Goal: Find contact information: Find contact information

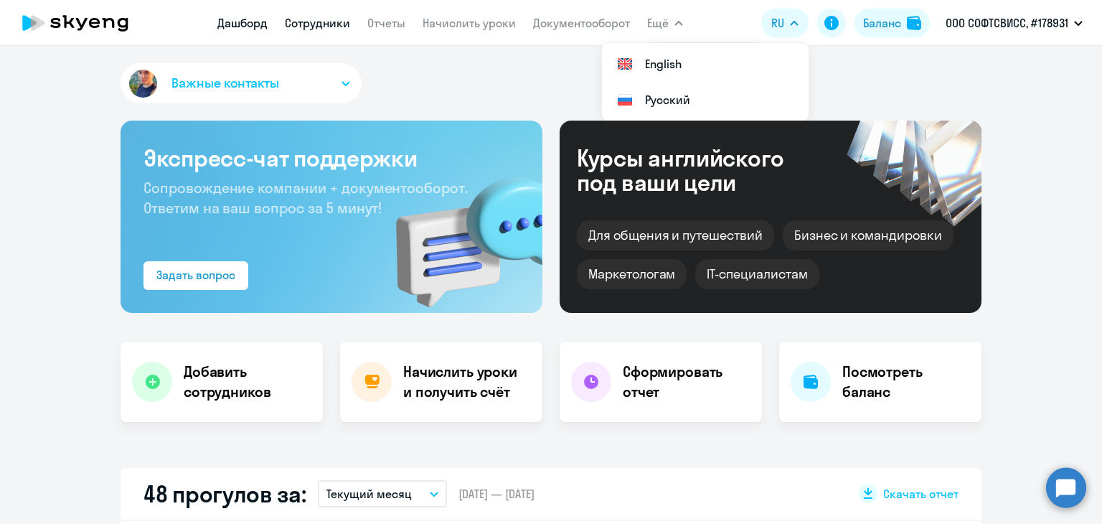
click at [302, 21] on link "Сотрудники" at bounding box center [317, 23] width 65 height 14
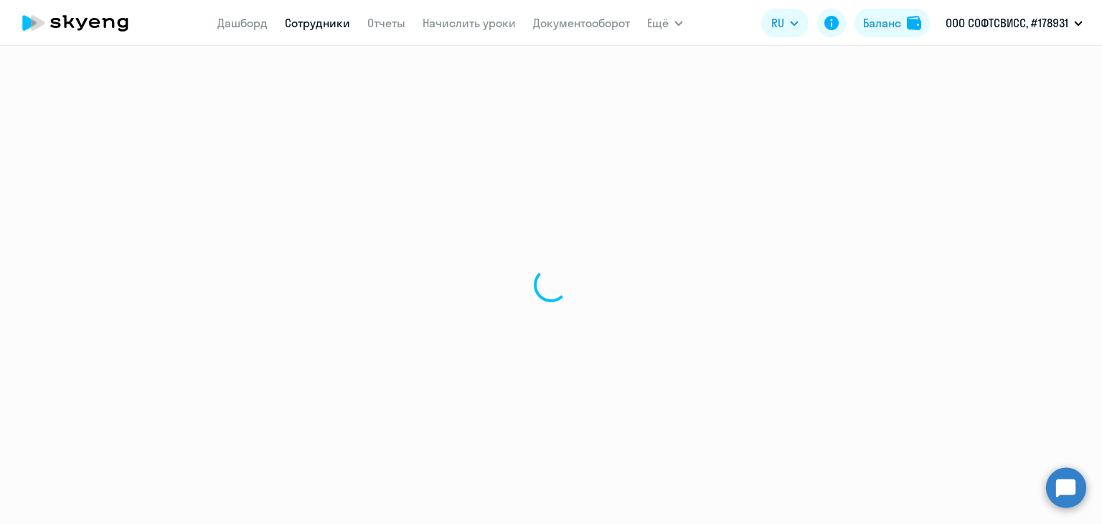
select select "30"
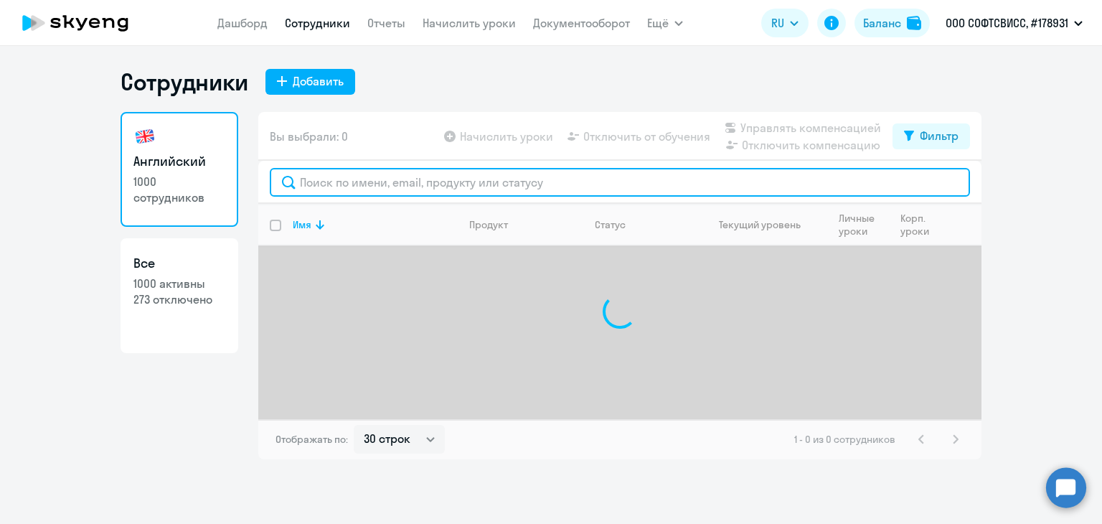
click at [344, 180] on input "text" at bounding box center [620, 182] width 700 height 29
paste input "Miratsiuk"
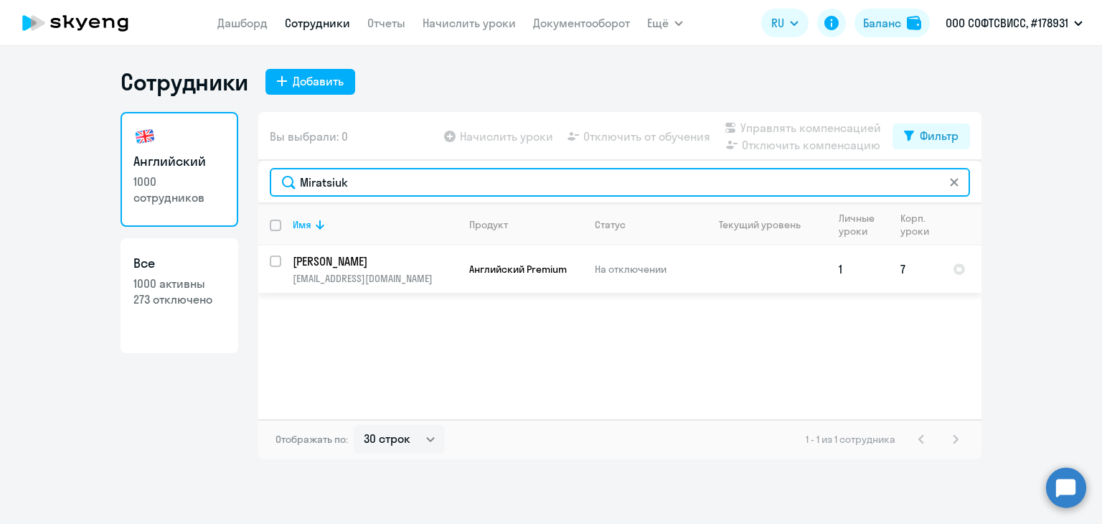
type input "Miratsiuk"
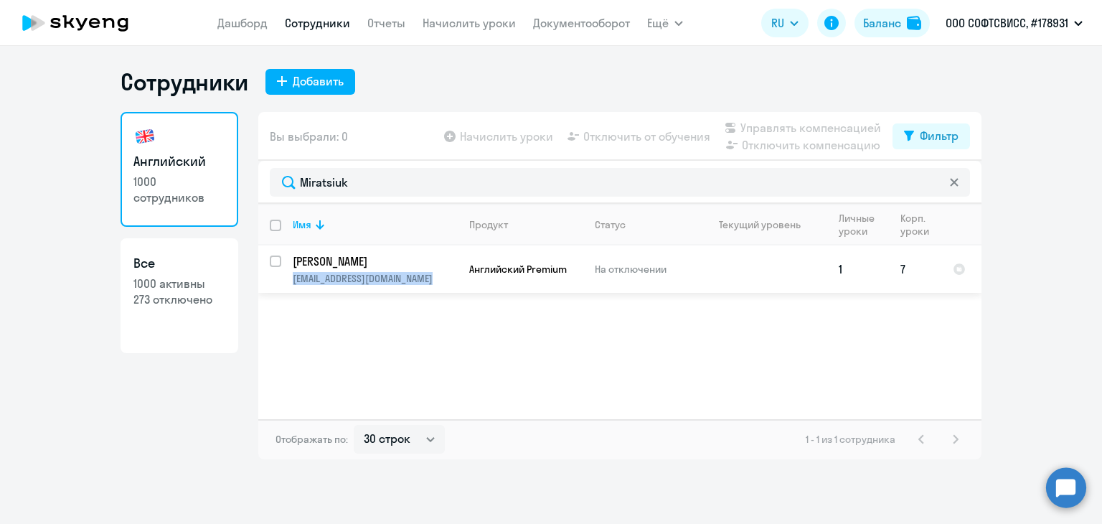
drag, startPoint x: 461, startPoint y: 281, endPoint x: 291, endPoint y: 288, distance: 170.9
click at [291, 288] on tr "Miratsiuk Liza [EMAIL_ADDRESS][DOMAIN_NAME] Английский Premium На отключении 1 7" at bounding box center [619, 268] width 723 height 47
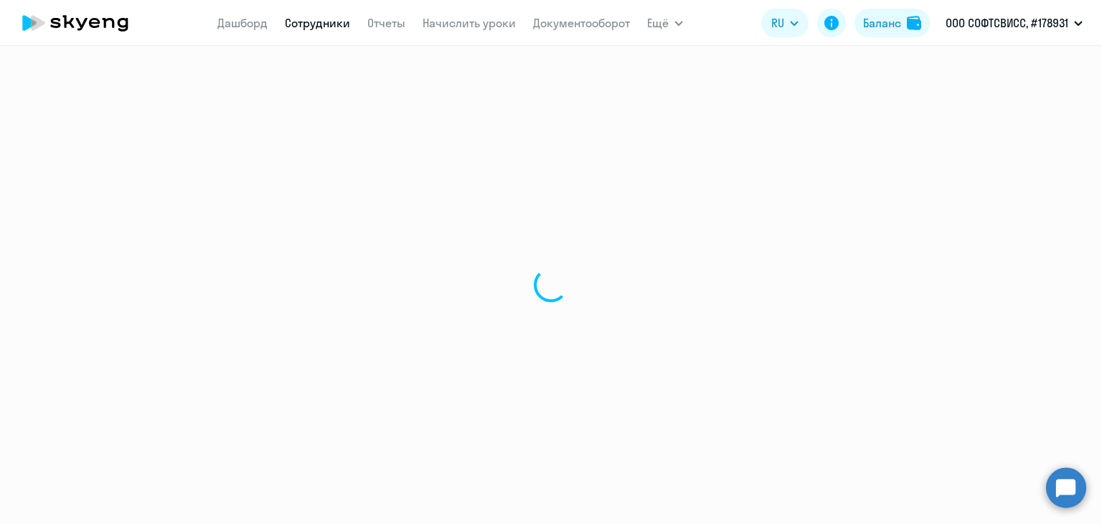
select select "english"
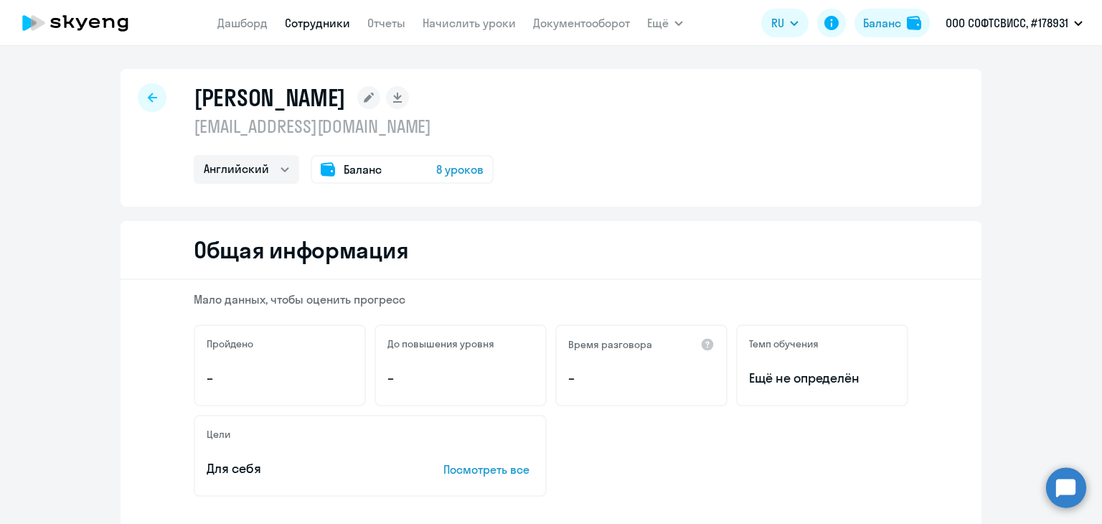
drag, startPoint x: 468, startPoint y: 133, endPoint x: 179, endPoint y: 130, distance: 288.5
click at [179, 130] on div "Miratsiuk Liza [EMAIL_ADDRESS][DOMAIN_NAME] Английский Баланс 8 уроков" at bounding box center [551, 138] width 861 height 138
copy p "[EMAIL_ADDRESS][DOMAIN_NAME]"
